Goal: Navigation & Orientation: Find specific page/section

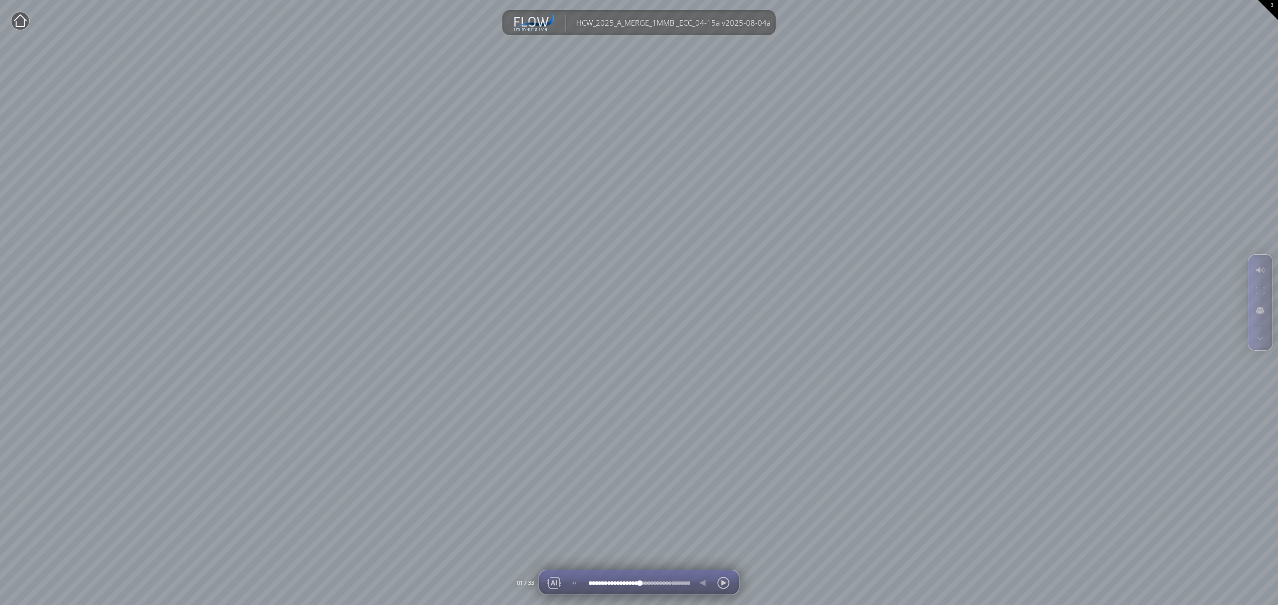
click at [639, 583] on div at bounding box center [639, 583] width 0 height 0
click at [723, 581] on div at bounding box center [723, 583] width 15 height 24
click at [699, 583] on div at bounding box center [702, 583] width 15 height 24
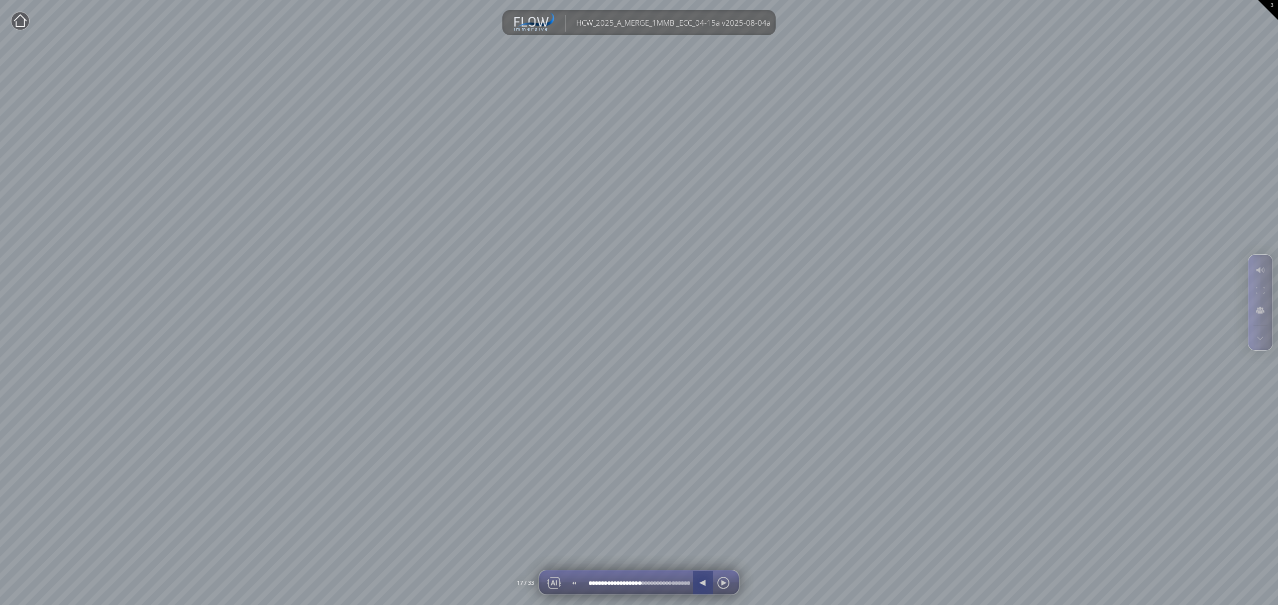
click at [699, 583] on div at bounding box center [702, 583] width 15 height 24
click at [699, 582] on div at bounding box center [702, 583] width 15 height 24
click at [699, 581] on div at bounding box center [702, 583] width 15 height 24
click at [723, 583] on div at bounding box center [723, 583] width 15 height 24
click at [612, 583] on div at bounding box center [612, 583] width 0 height 0
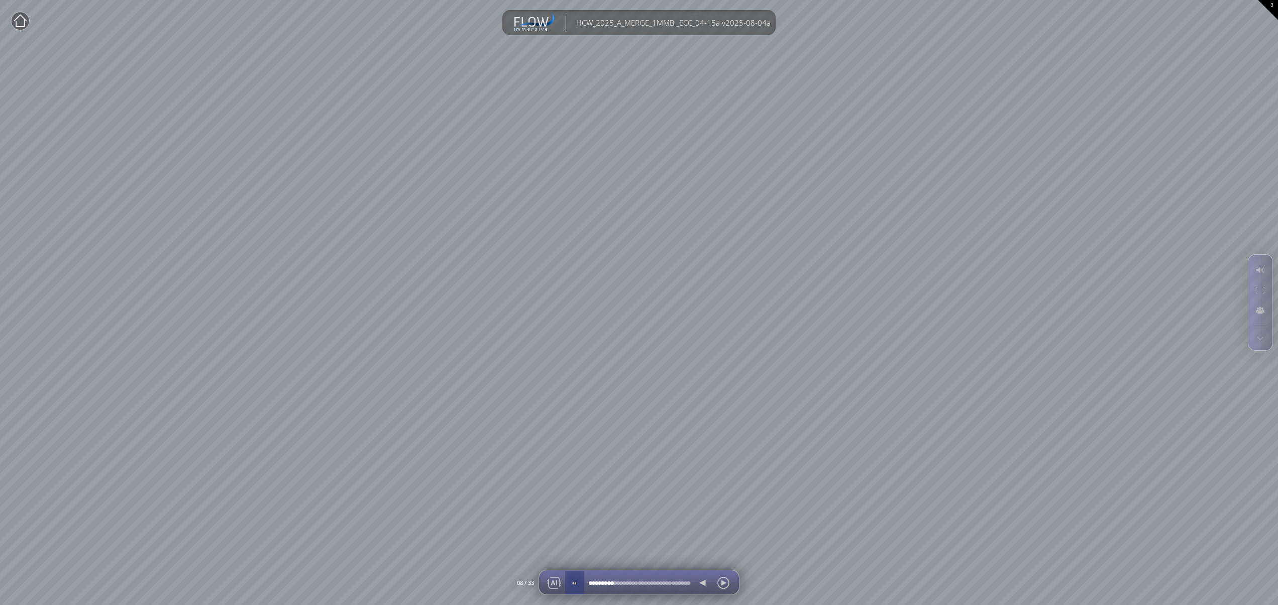
click at [575, 583] on div at bounding box center [574, 583] width 15 height 24
click at [718, 582] on div at bounding box center [723, 583] width 15 height 24
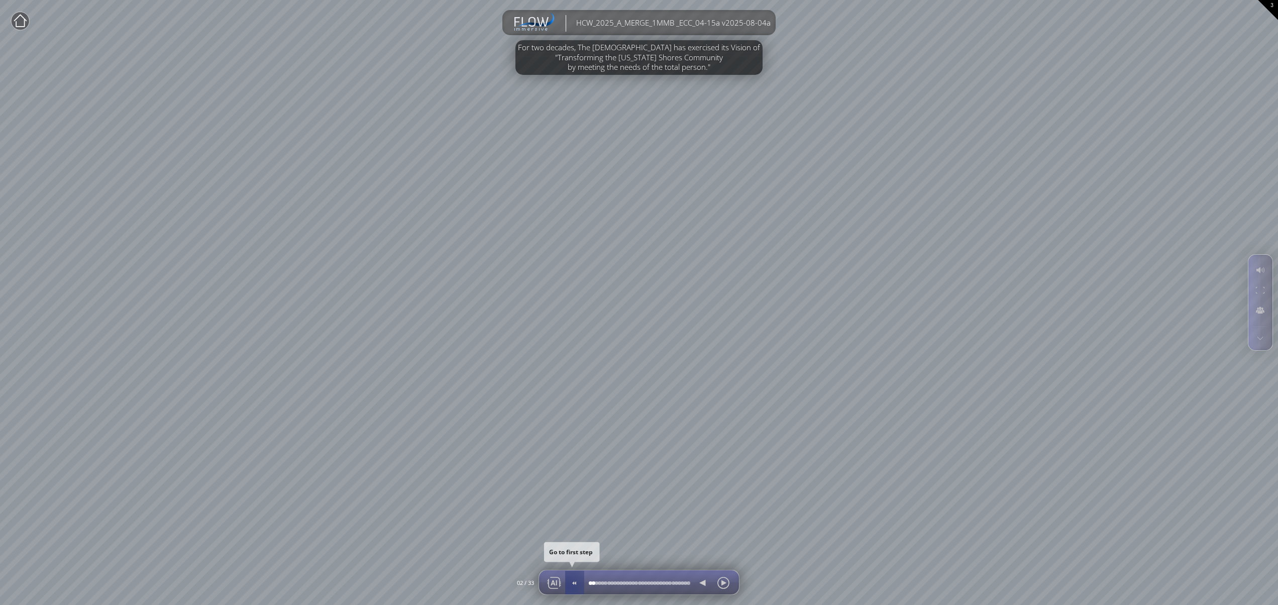
click at [569, 587] on div at bounding box center [574, 583] width 15 height 24
